Goal: Information Seeking & Learning: Check status

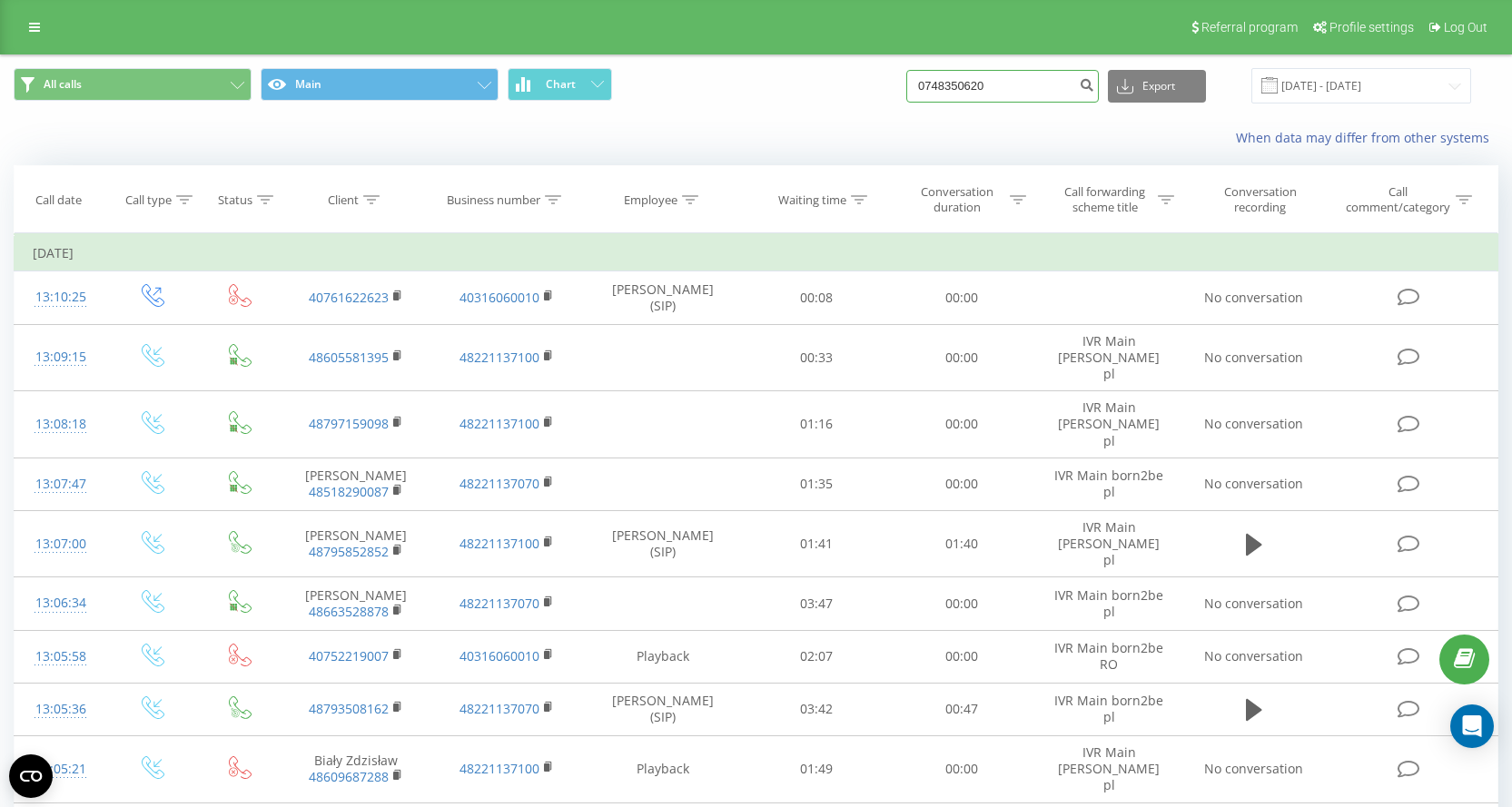
click at [968, 95] on input "0748350620" at bounding box center [1002, 86] width 192 height 32
click at [1095, 86] on button "submit" at bounding box center [1086, 86] width 24 height 32
